Goal: Find specific page/section: Find specific page/section

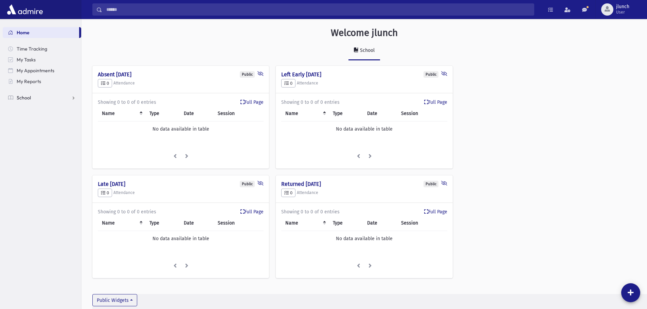
click at [49, 98] on link "School" at bounding box center [42, 97] width 78 height 11
click at [35, 166] on link "Meal Attendance" at bounding box center [42, 163] width 78 height 11
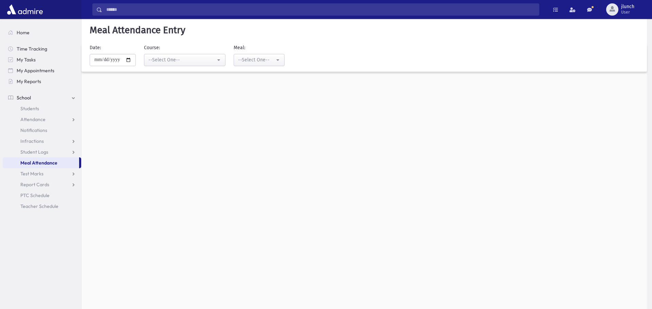
select select "*****"
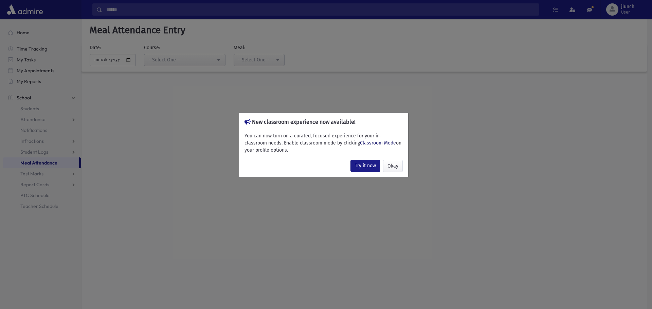
click at [360, 141] on link "Classroom Mode" at bounding box center [378, 143] width 36 height 6
